Goal: Task Accomplishment & Management: Use online tool/utility

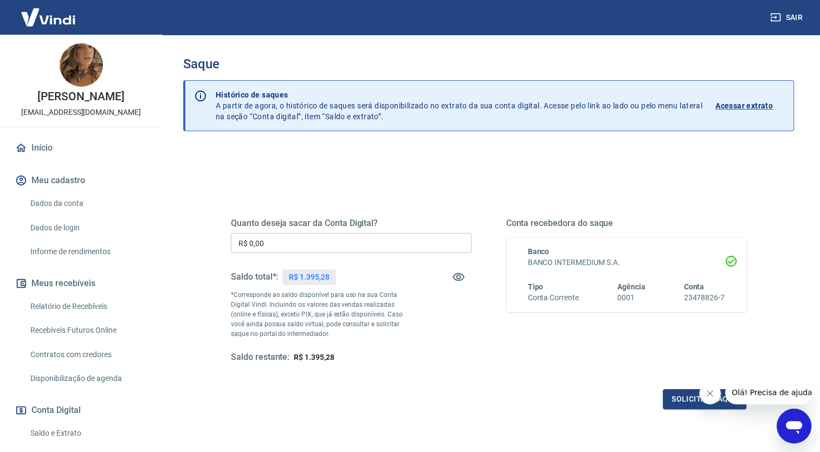
click at [296, 241] on input "R$ 0,00" at bounding box center [351, 243] width 241 height 20
type input "R$ 1.395,28"
click at [678, 397] on button "Solicitar saque" at bounding box center [704, 399] width 83 height 20
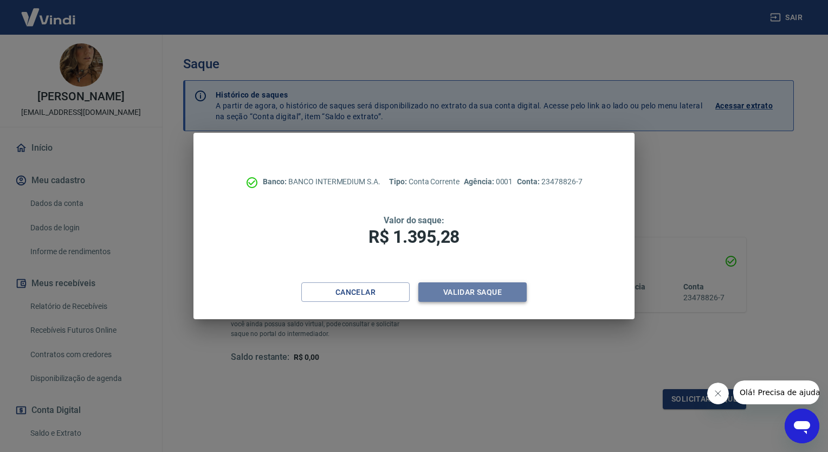
click at [454, 295] on button "Validar saque" at bounding box center [472, 292] width 108 height 20
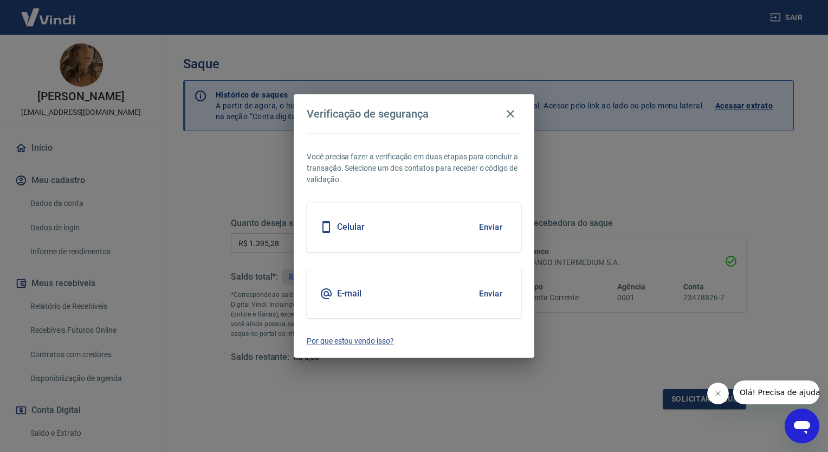
click at [489, 231] on button "Enviar" at bounding box center [490, 227] width 35 height 23
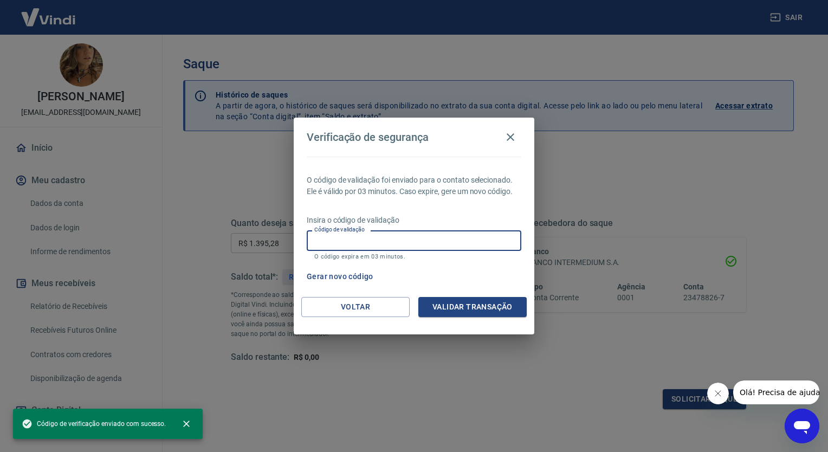
click at [473, 242] on input "Código de validação" at bounding box center [414, 240] width 215 height 20
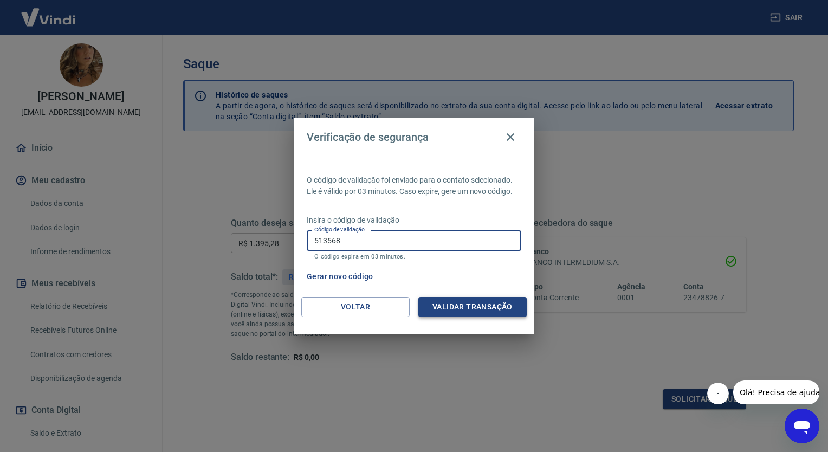
type input "513568"
click at [488, 303] on button "Validar transação" at bounding box center [472, 307] width 108 height 20
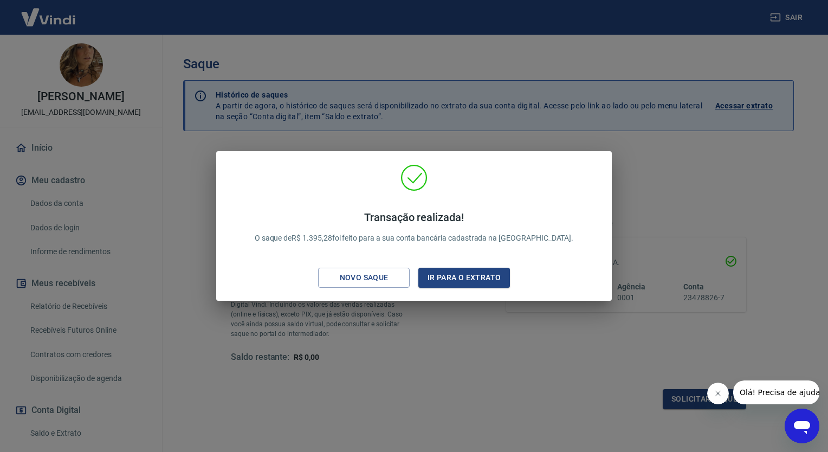
click at [447, 379] on div "Transação realizada! O saque de R$ 1.395,28 foi feito para a sua conta bancária…" at bounding box center [414, 226] width 828 height 452
